Goal: Task Accomplishment & Management: Manage account settings

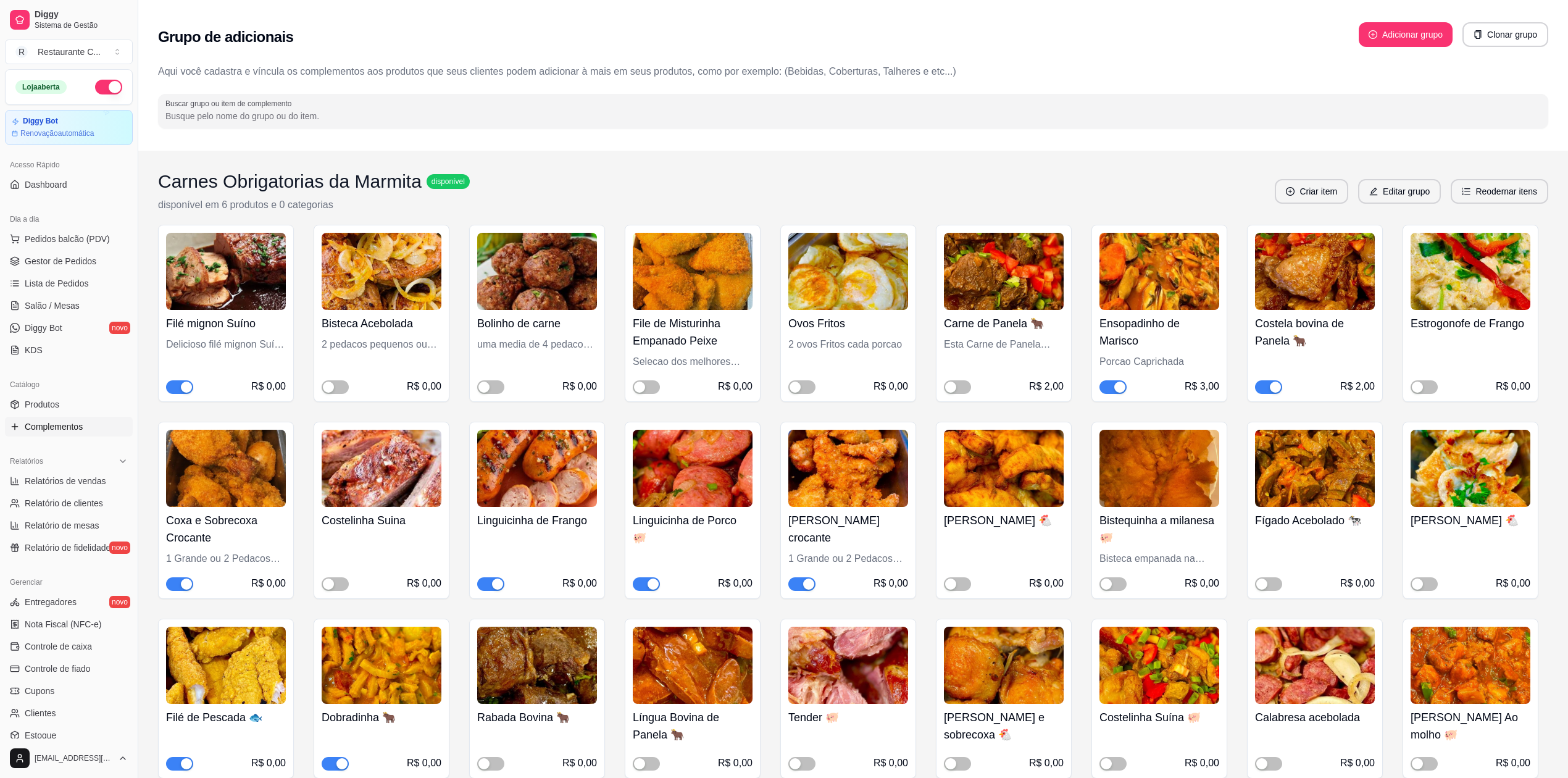
scroll to position [575, 0]
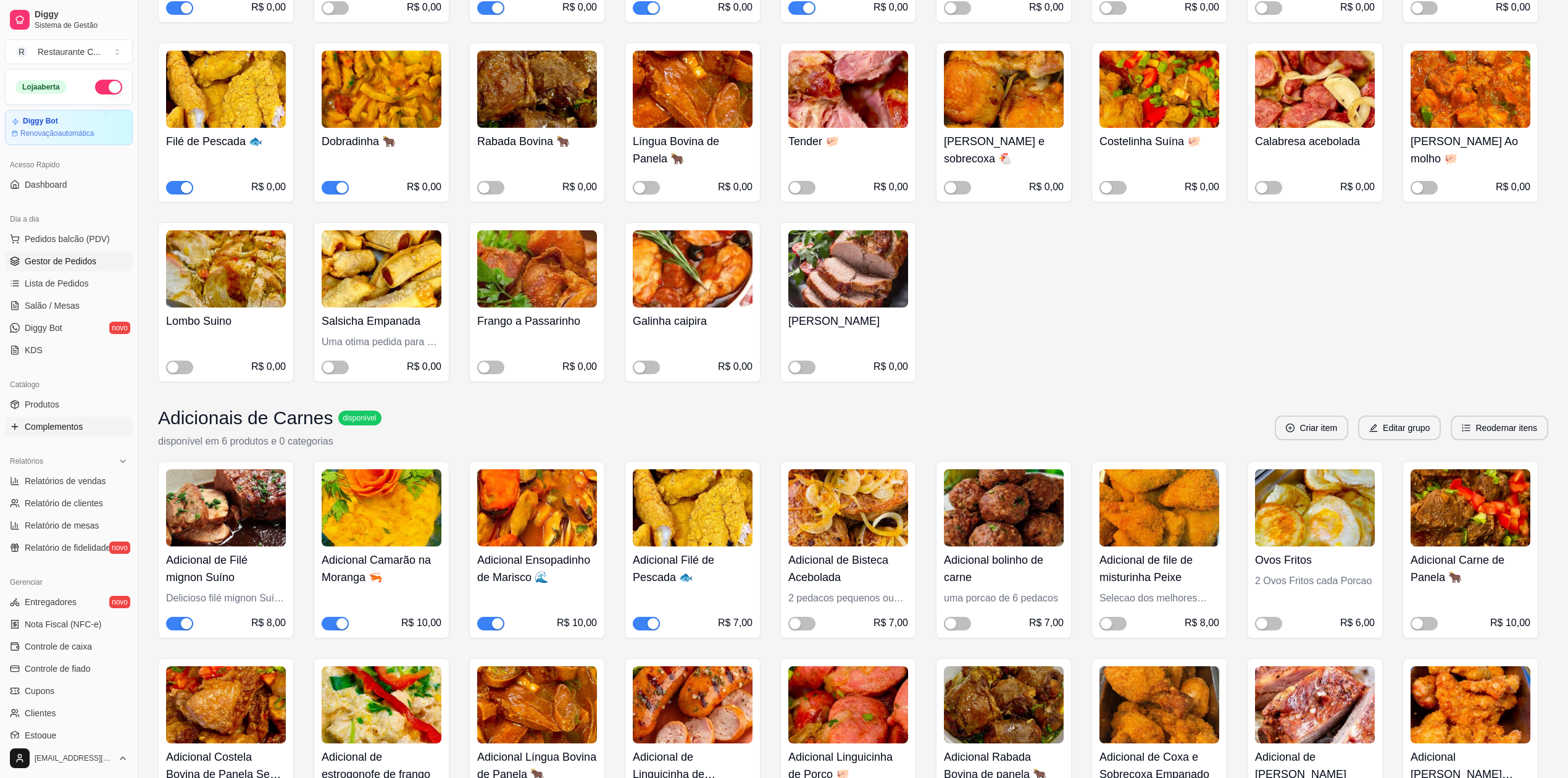
click at [82, 260] on span "Gestor de Pedidos" at bounding box center [60, 260] width 71 height 13
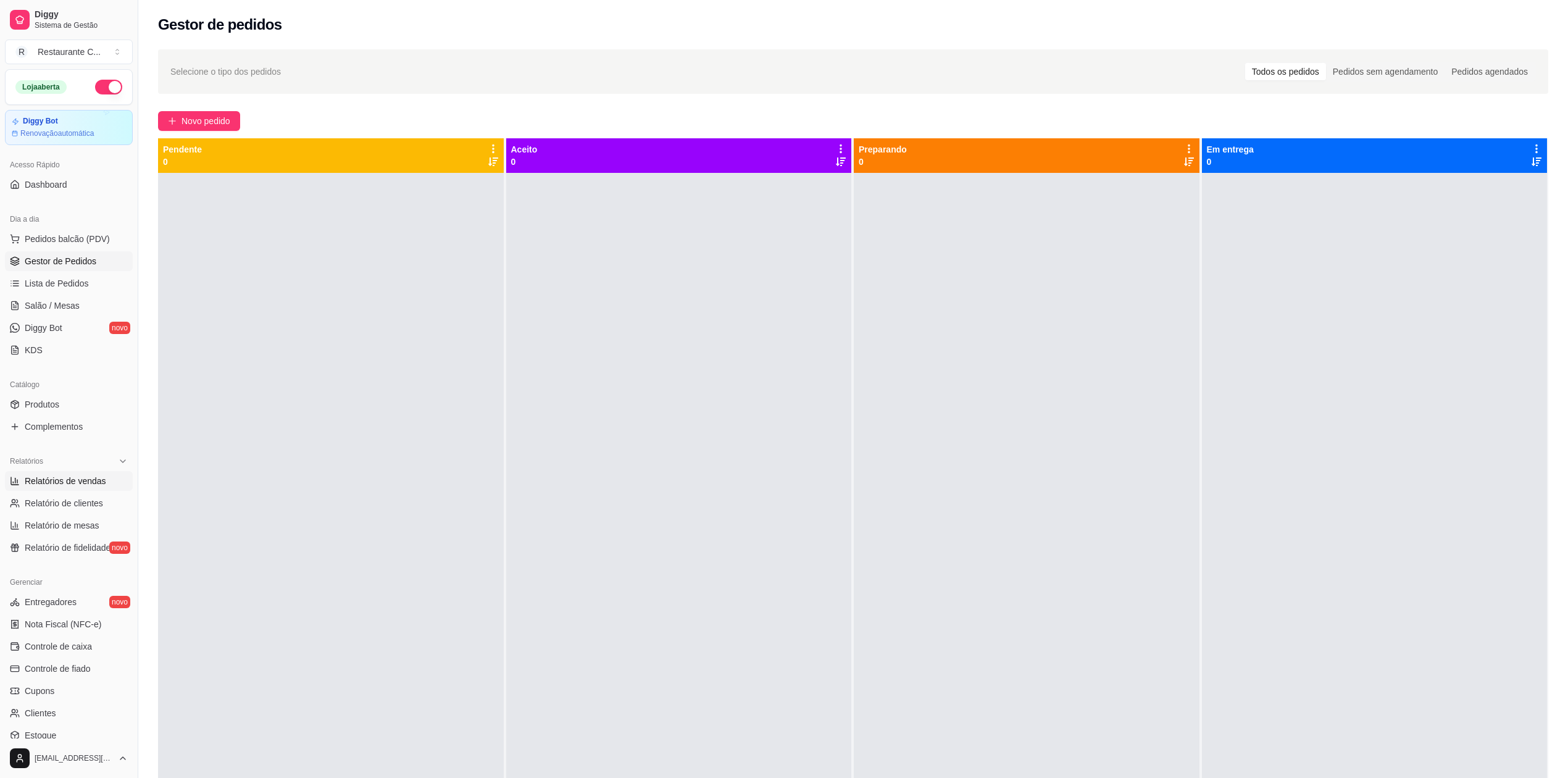
click at [80, 482] on span "Relatórios de vendas" at bounding box center [65, 481] width 81 height 13
select select "ALL"
select select "0"
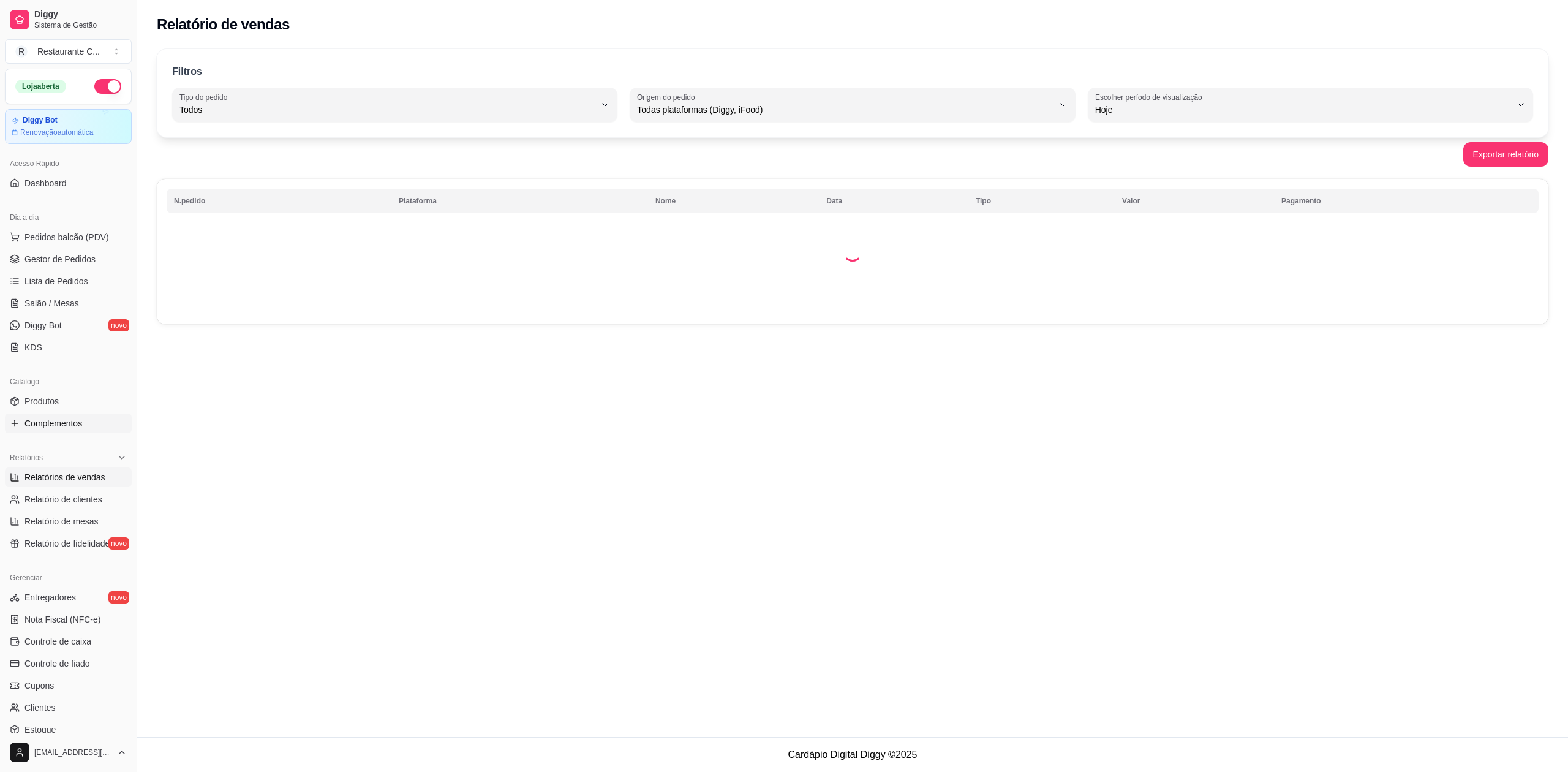
click at [76, 421] on span "Complementos" at bounding box center [52, 422] width 57 height 13
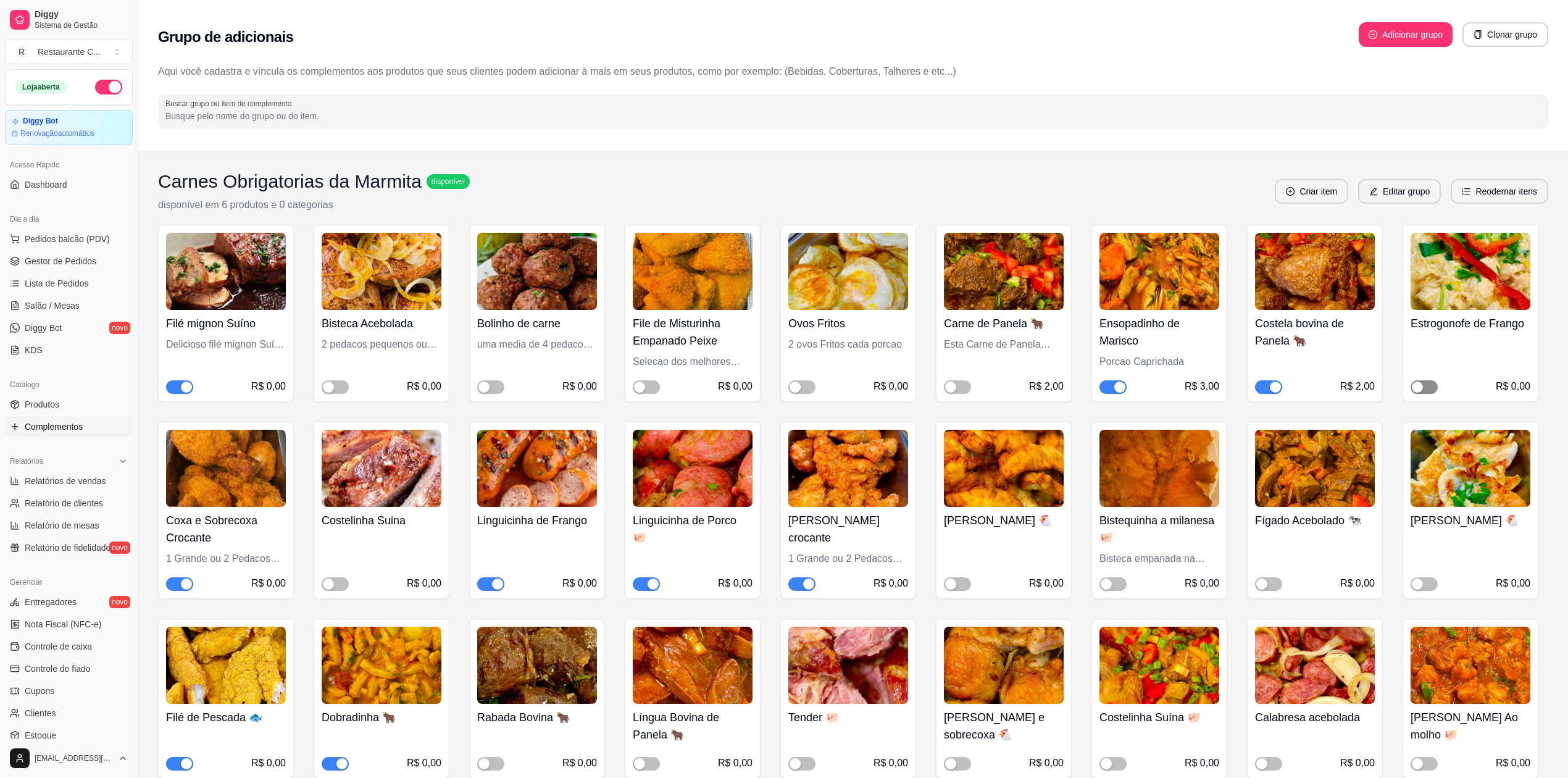
click at [1415, 388] on div "button" at bounding box center [1416, 387] width 11 height 11
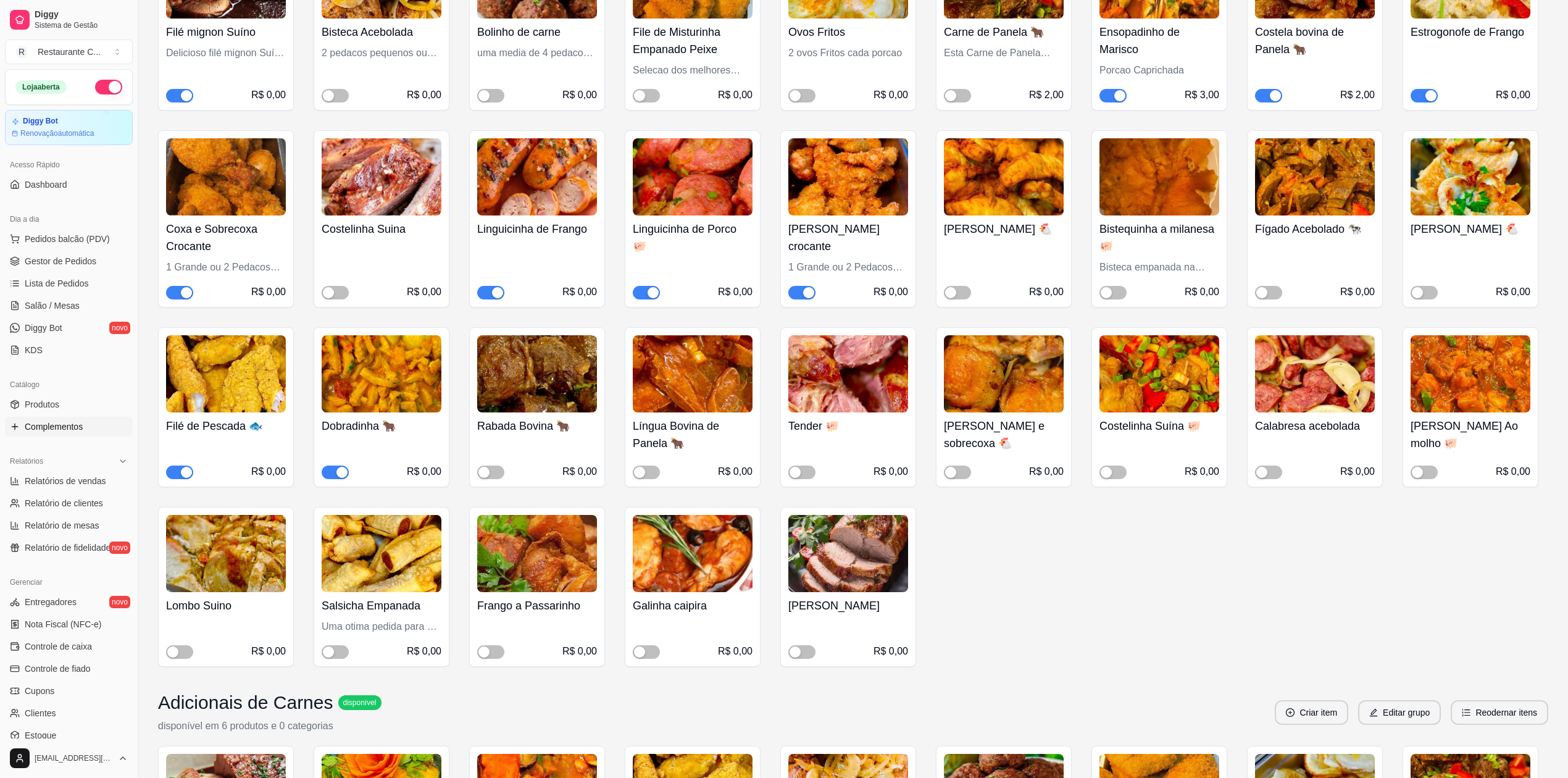
scroll to position [329, 0]
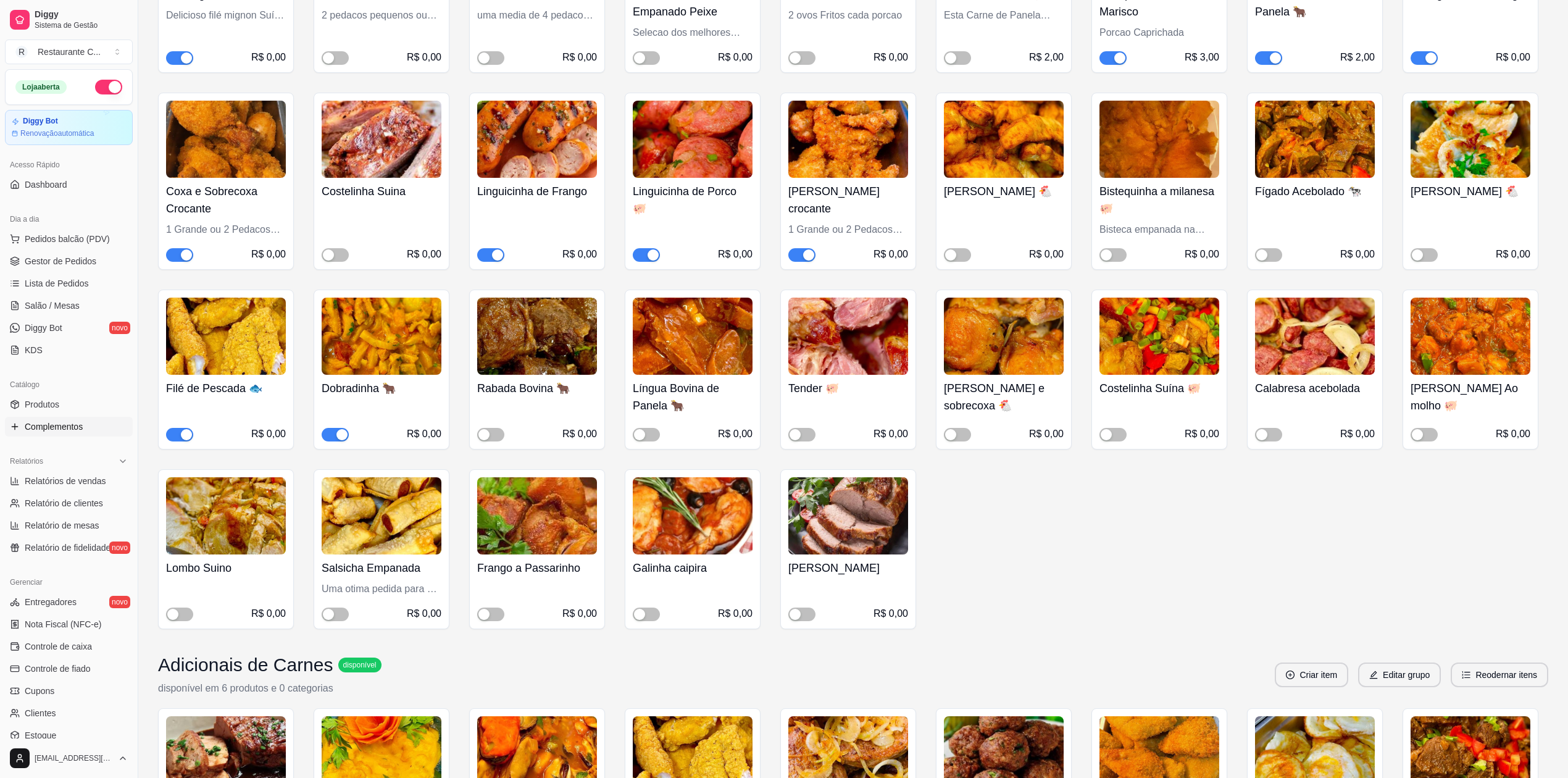
click at [334, 435] on span "button" at bounding box center [336, 435] width 27 height 14
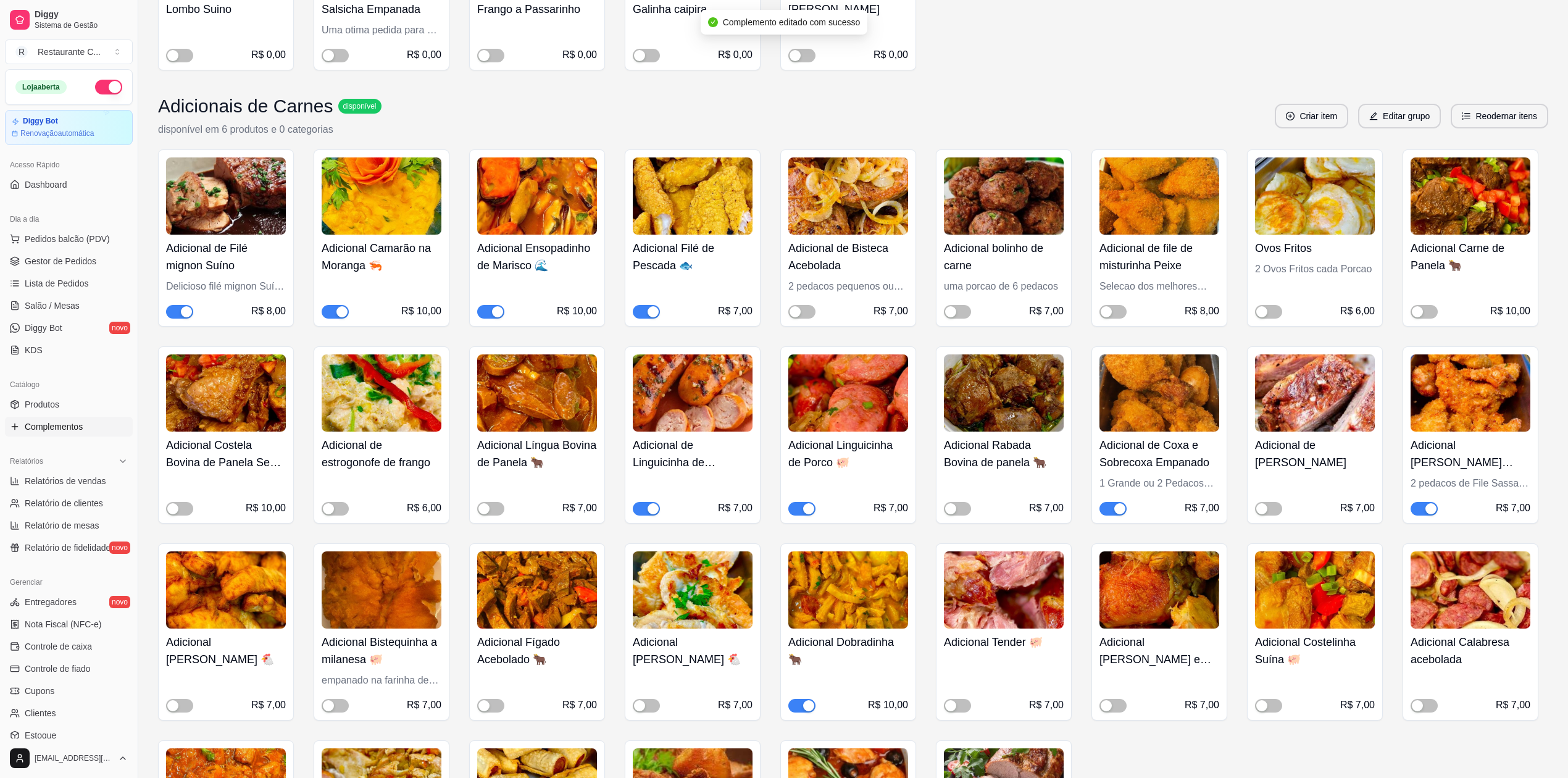
scroll to position [987, 0]
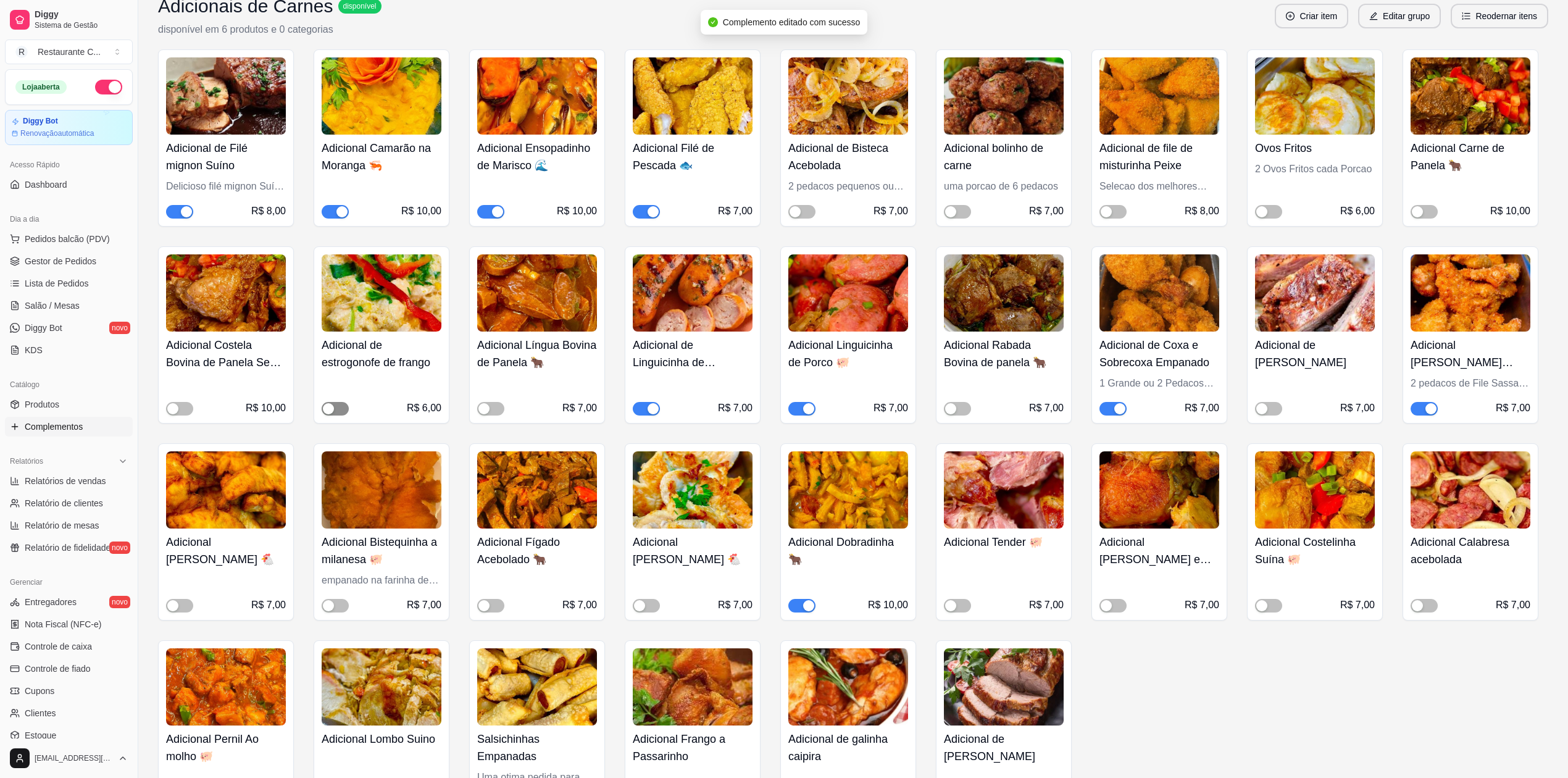
click at [339, 410] on span "button" at bounding box center [336, 408] width 27 height 14
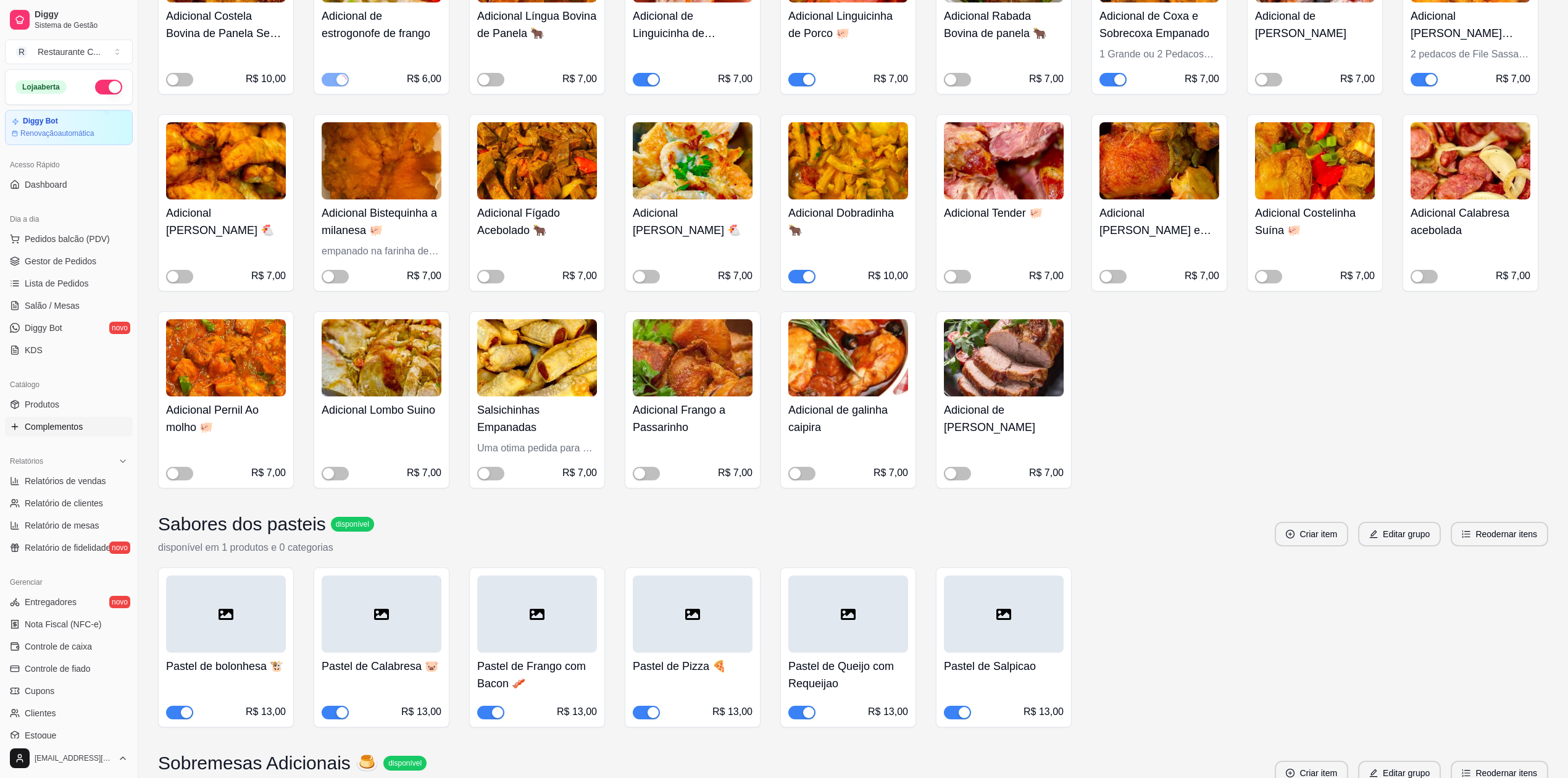
click at [798, 277] on span "button" at bounding box center [802, 277] width 27 height 14
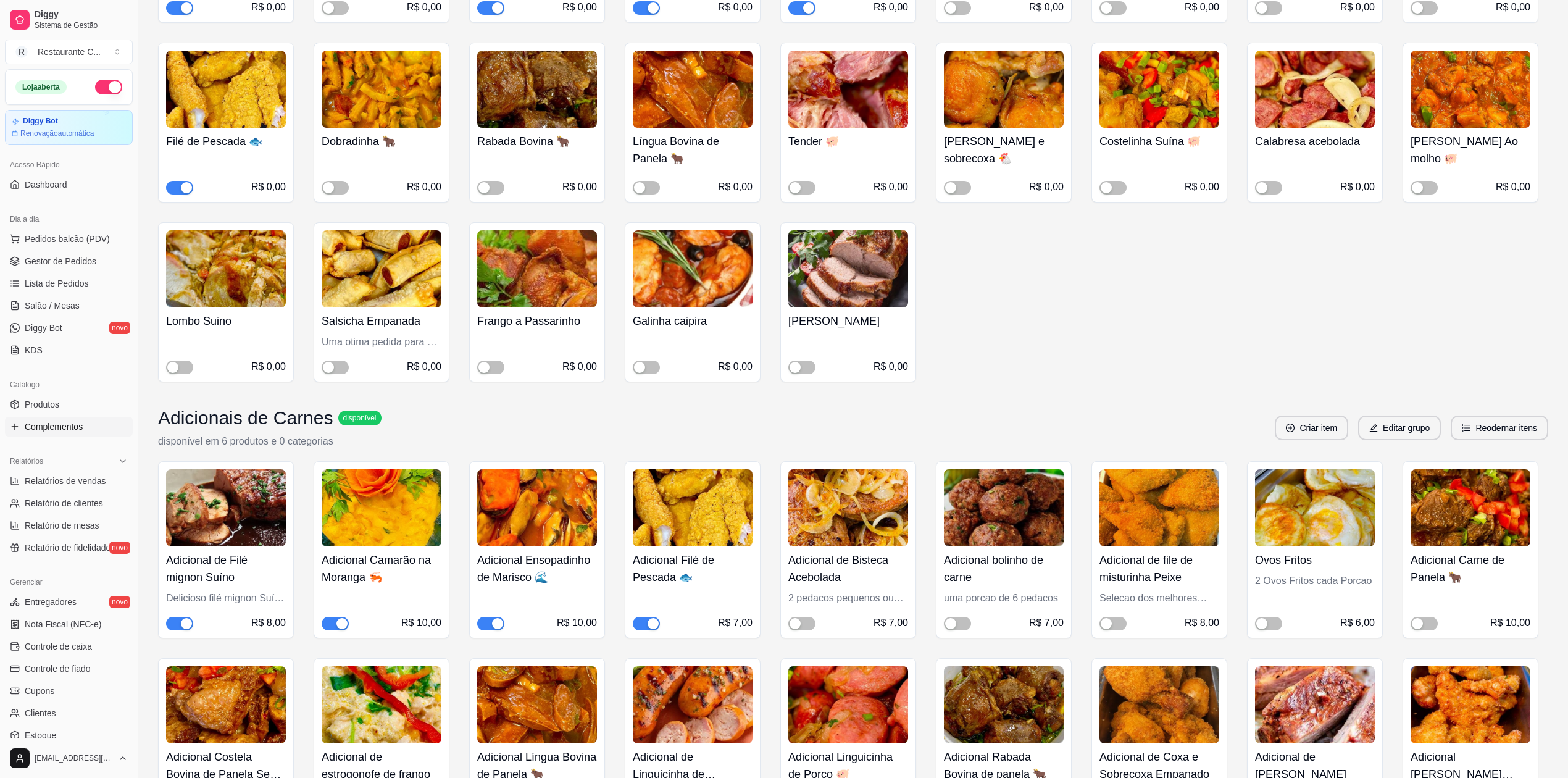
scroll to position [0, 0]
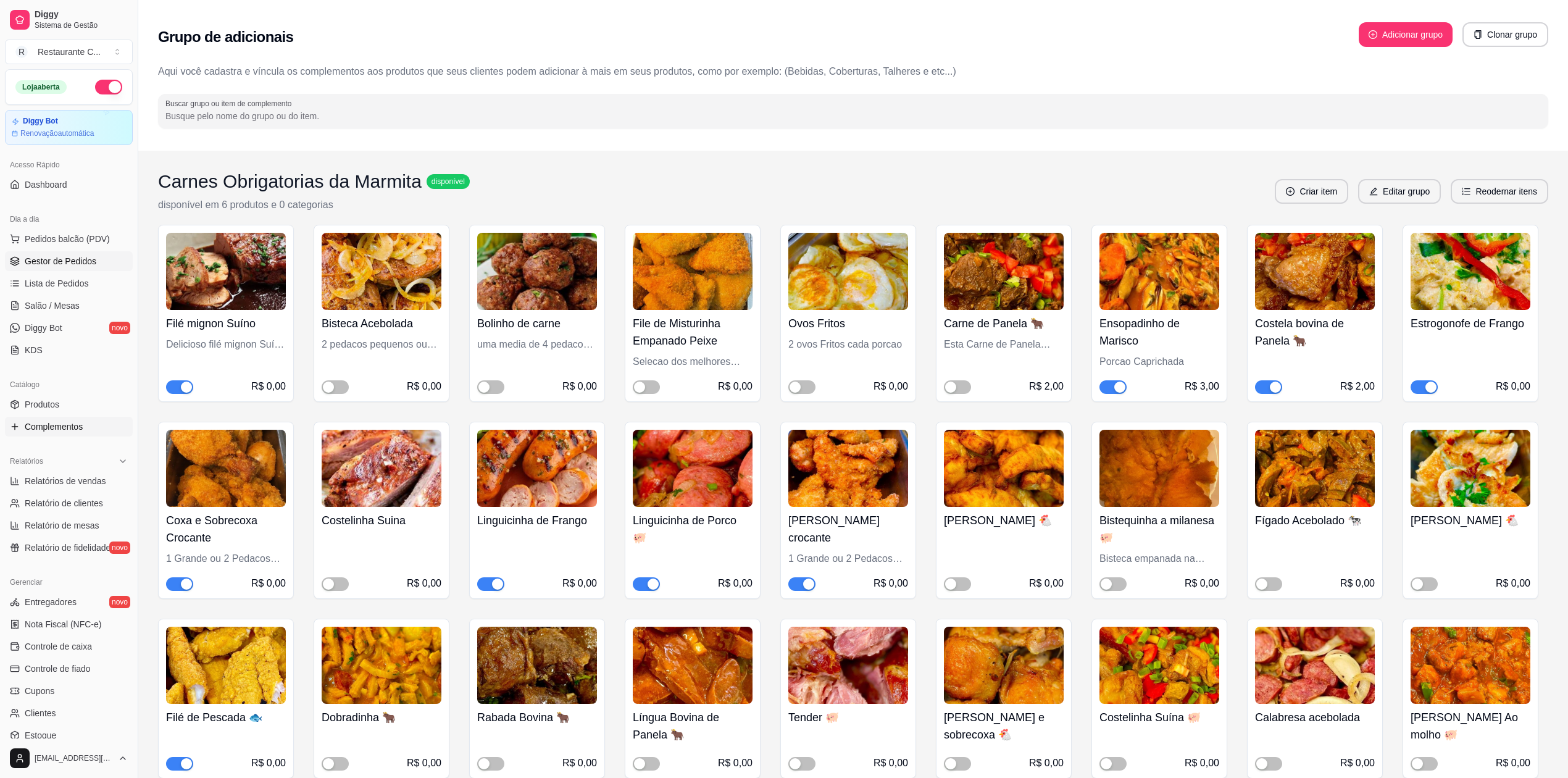
click at [68, 260] on span "Gestor de Pedidos" at bounding box center [60, 260] width 71 height 13
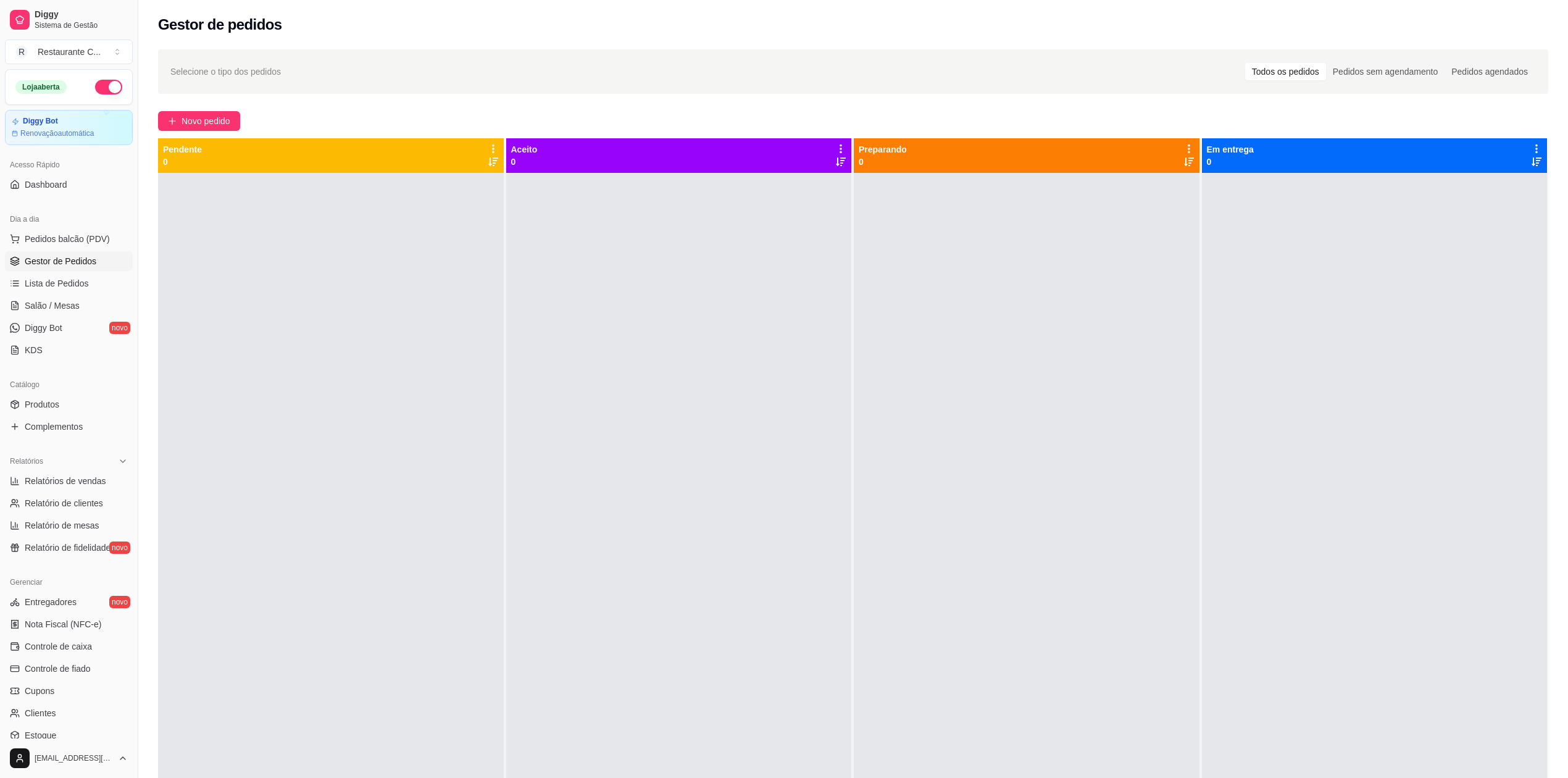
click at [84, 253] on link "Gestor de Pedidos" at bounding box center [69, 261] width 128 height 20
click at [61, 254] on link "Gestor de Pedidos" at bounding box center [69, 261] width 128 height 20
